Goal: Task Accomplishment & Management: Manage account settings

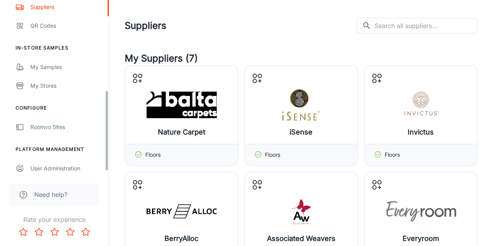
scroll to position [199, 0]
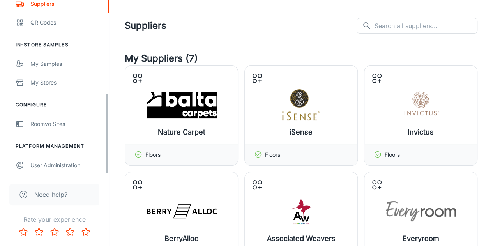
drag, startPoint x: 108, startPoint y: 67, endPoint x: 97, endPoint y: 189, distance: 122.4
click at [97, 189] on div "Carpets4Less [PERSON_NAME] Engagement Leads To-do My Reps Products My Products …" at bounding box center [54, 123] width 109 height 246
click at [49, 127] on div "Roomvo Sites" at bounding box center [65, 124] width 71 height 9
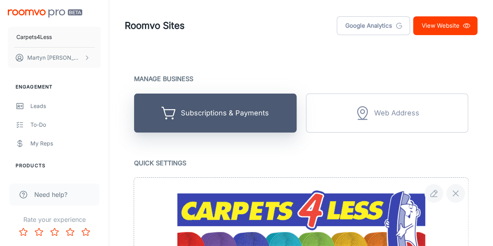
click at [268, 114] on div "Subscriptions & Payments" at bounding box center [225, 113] width 88 height 12
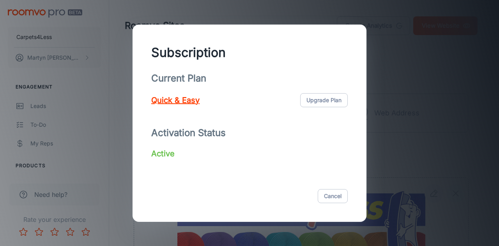
click at [430, 126] on div "Subscription Current Plan Quick & Easy Upgrade Plan Activation Status Active Ca…" at bounding box center [249, 123] width 499 height 246
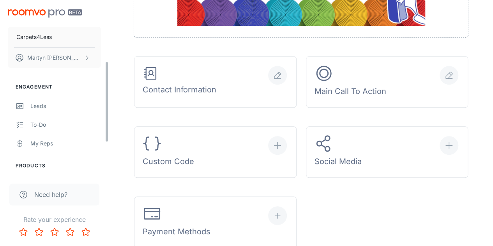
scroll to position [199, 0]
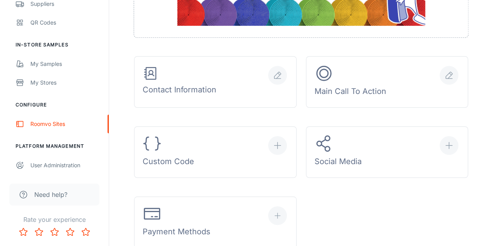
drag, startPoint x: 106, startPoint y: 65, endPoint x: 102, endPoint y: 186, distance: 120.8
click at [102, 186] on div "Carpets4Less [PERSON_NAME] Engagement Leads To-do My Reps Products My Products …" at bounding box center [54, 123] width 109 height 246
click at [54, 165] on div "User Administration" at bounding box center [65, 165] width 71 height 9
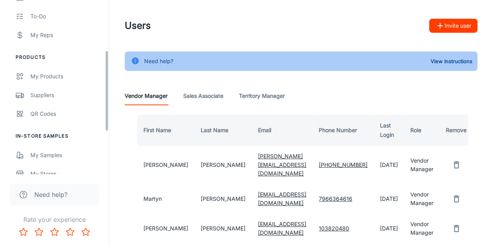
scroll to position [199, 0]
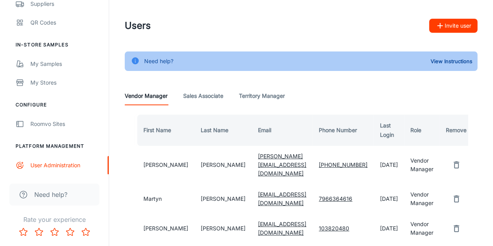
drag, startPoint x: 105, startPoint y: 45, endPoint x: 77, endPoint y: 176, distance: 134.0
click at [77, 176] on div "Carpets4Less [PERSON_NAME] Engagement Leads To-do My Reps Products My Products …" at bounding box center [54, 123] width 109 height 246
click at [42, 123] on div "Roomvo Sites" at bounding box center [65, 124] width 71 height 9
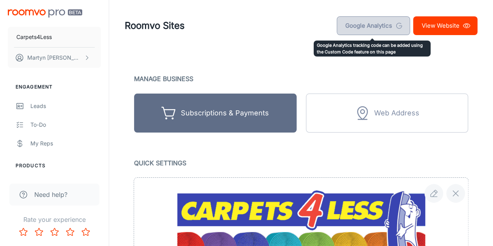
click at [381, 29] on link "Google Analytics" at bounding box center [373, 25] width 73 height 19
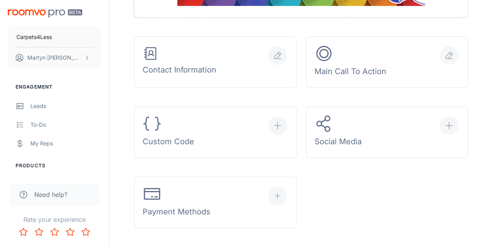
scroll to position [246, 0]
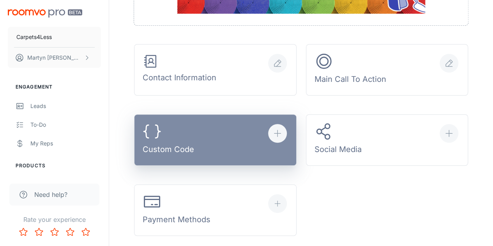
click at [282, 138] on div "button" at bounding box center [277, 133] width 19 height 19
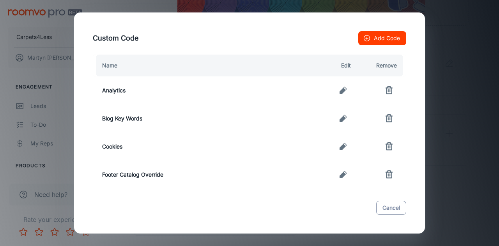
click at [381, 207] on button "Cancel" at bounding box center [391, 208] width 30 height 14
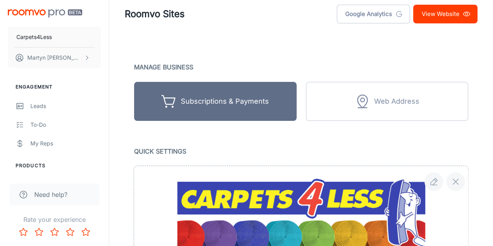
scroll to position [0, 0]
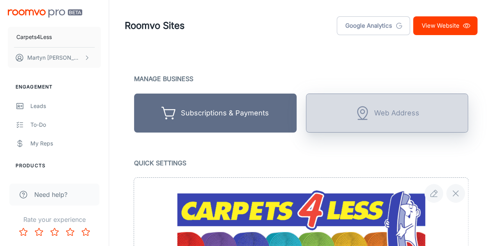
click at [393, 119] on div "Web Address" at bounding box center [396, 113] width 45 height 12
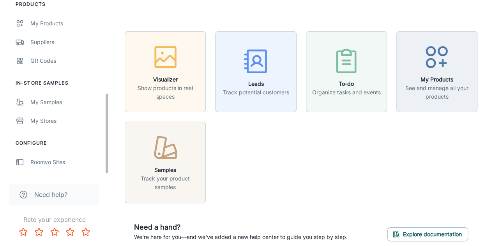
scroll to position [199, 0]
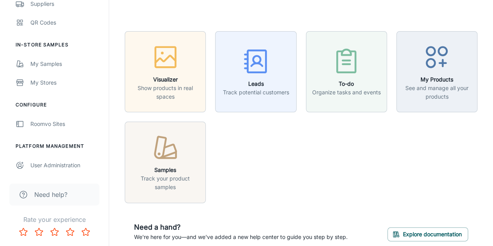
drag, startPoint x: 108, startPoint y: 49, endPoint x: 88, endPoint y: 180, distance: 132.7
click at [88, 180] on div "Carpets4Less [PERSON_NAME] Engagement Leads To-do My Reps Products My Products …" at bounding box center [54, 123] width 109 height 246
click at [35, 123] on div "Roomvo Sites" at bounding box center [65, 124] width 71 height 9
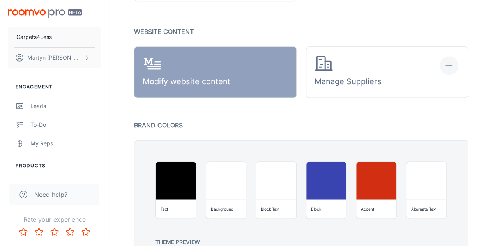
scroll to position [489, 0]
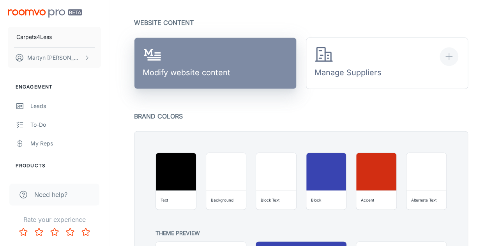
click at [209, 74] on div "Modify website content" at bounding box center [187, 63] width 88 height 36
